Goal: Information Seeking & Learning: Learn about a topic

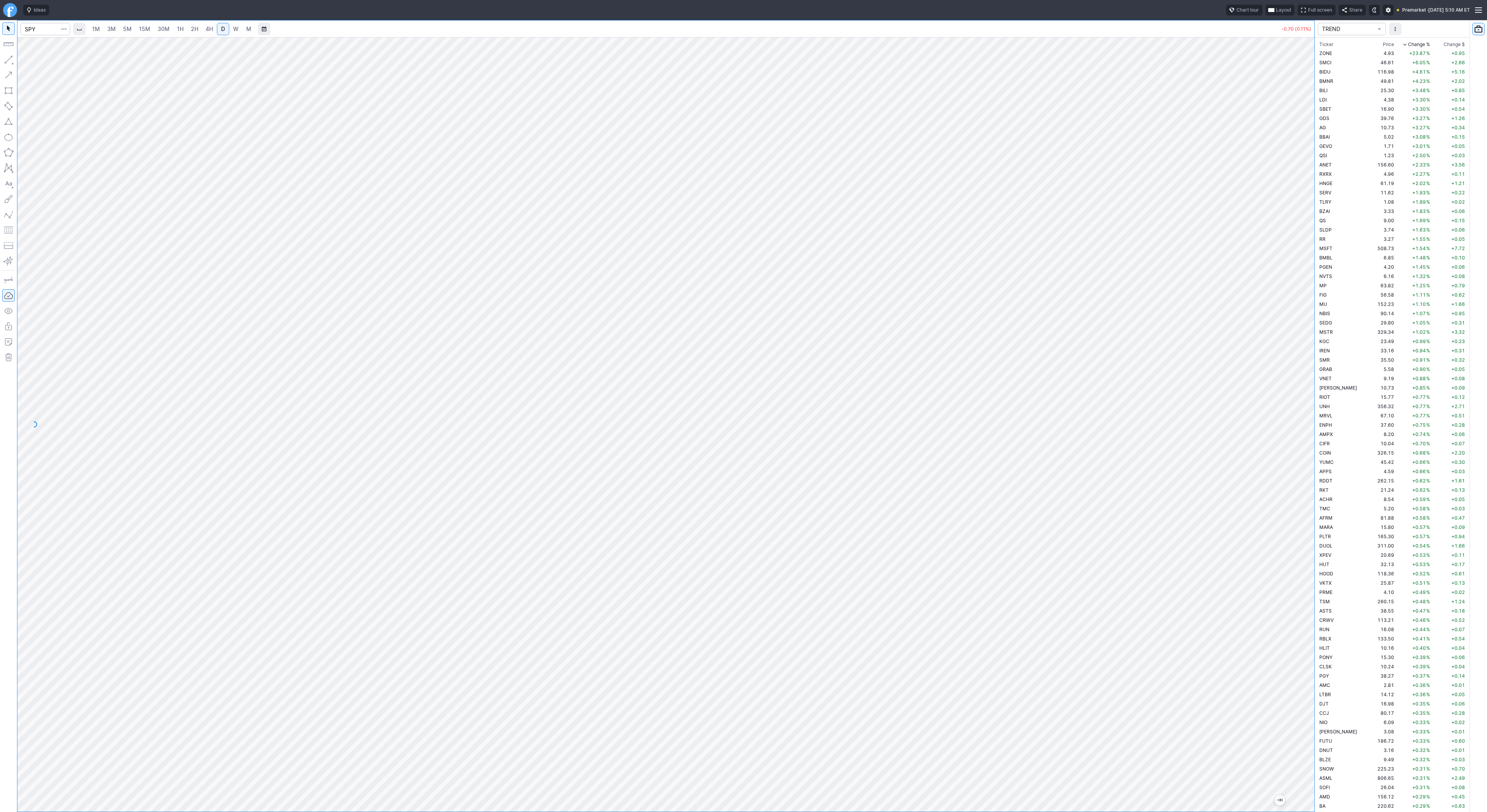
click at [109, 28] on span "3M" at bounding box center [111, 28] width 9 height 6
click at [155, 29] on link "30M" at bounding box center [163, 29] width 19 height 12
click at [38, 29] on input "Search" at bounding box center [46, 29] width 50 height 12
type input "tem"
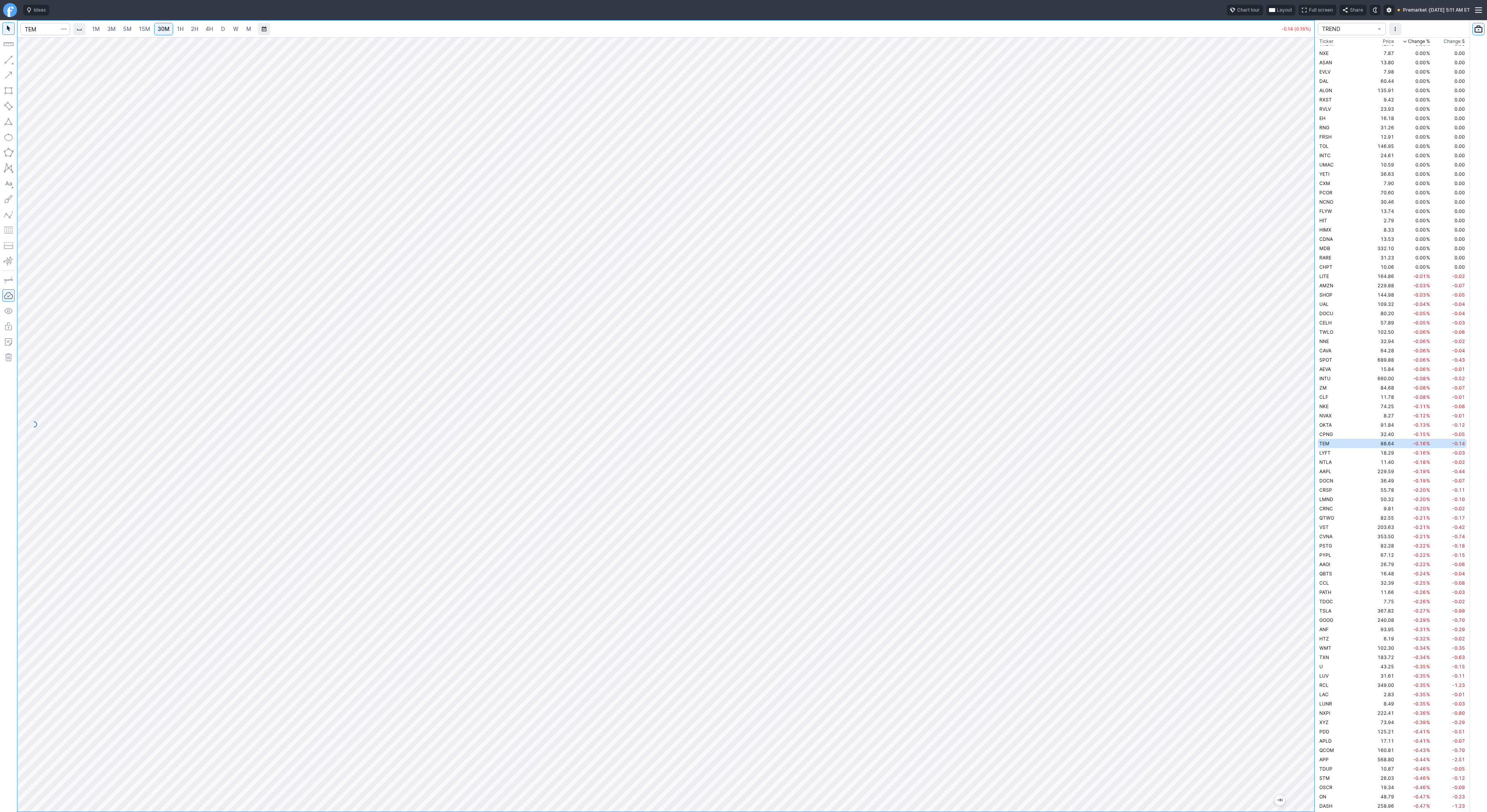
click at [118, 28] on link "3M" at bounding box center [111, 29] width 16 height 12
click at [150, 28] on link "15M" at bounding box center [145, 29] width 18 height 12
